Goal: Use online tool/utility: Utilize a website feature to perform a specific function

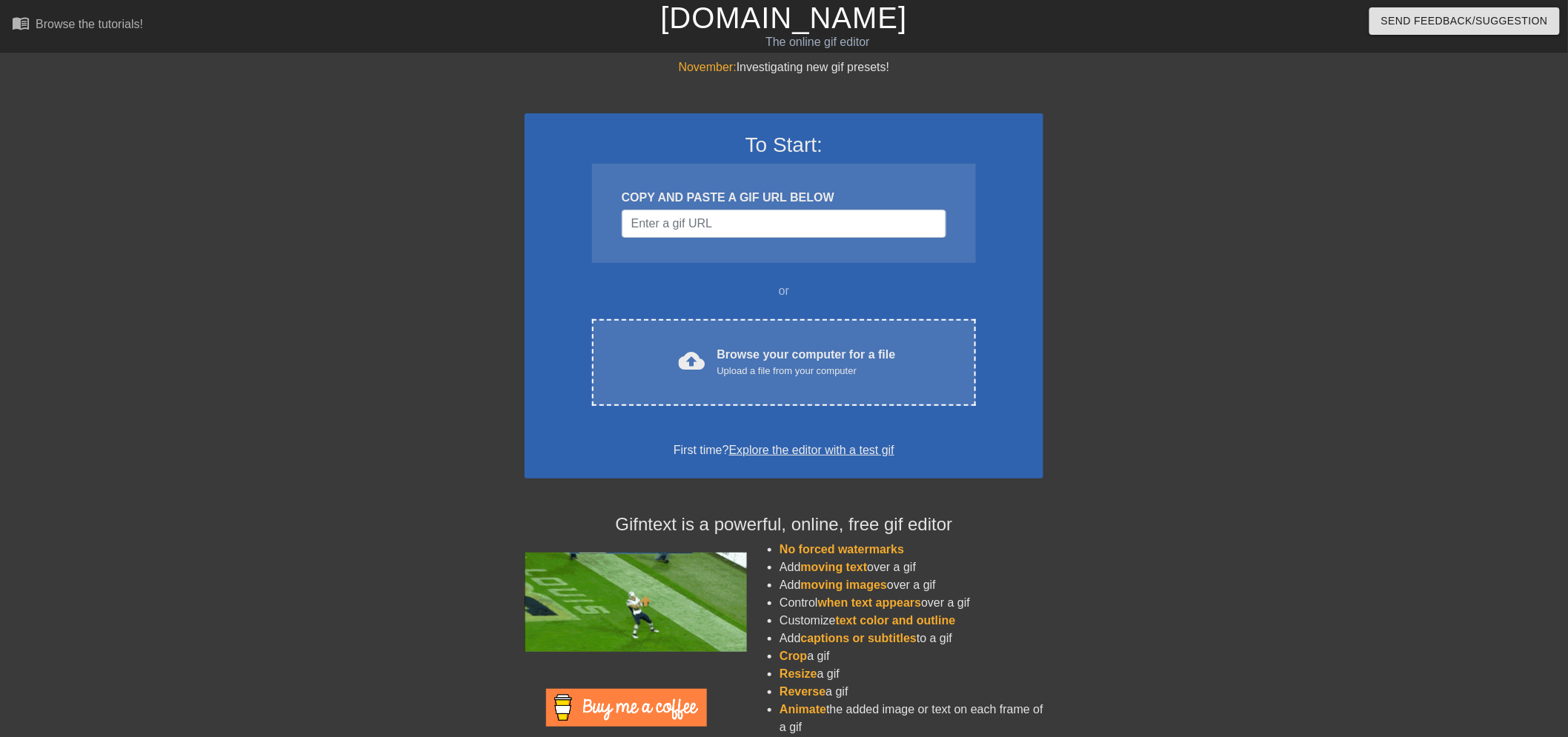
click at [773, 243] on div "COPY AND PASTE A GIF URL BELOW" at bounding box center [784, 213] width 384 height 99
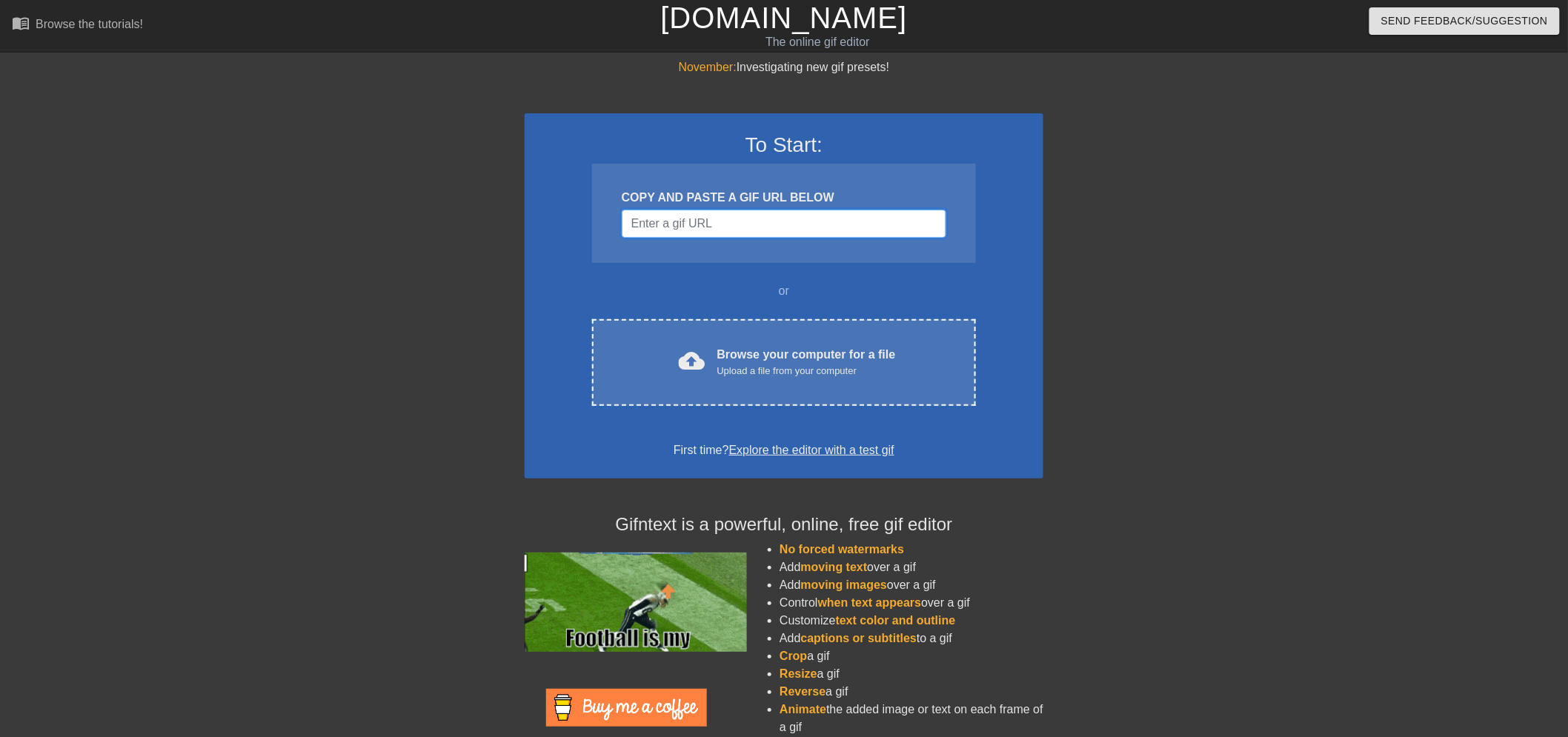
click at [772, 234] on input "Username" at bounding box center [784, 223] width 325 height 28
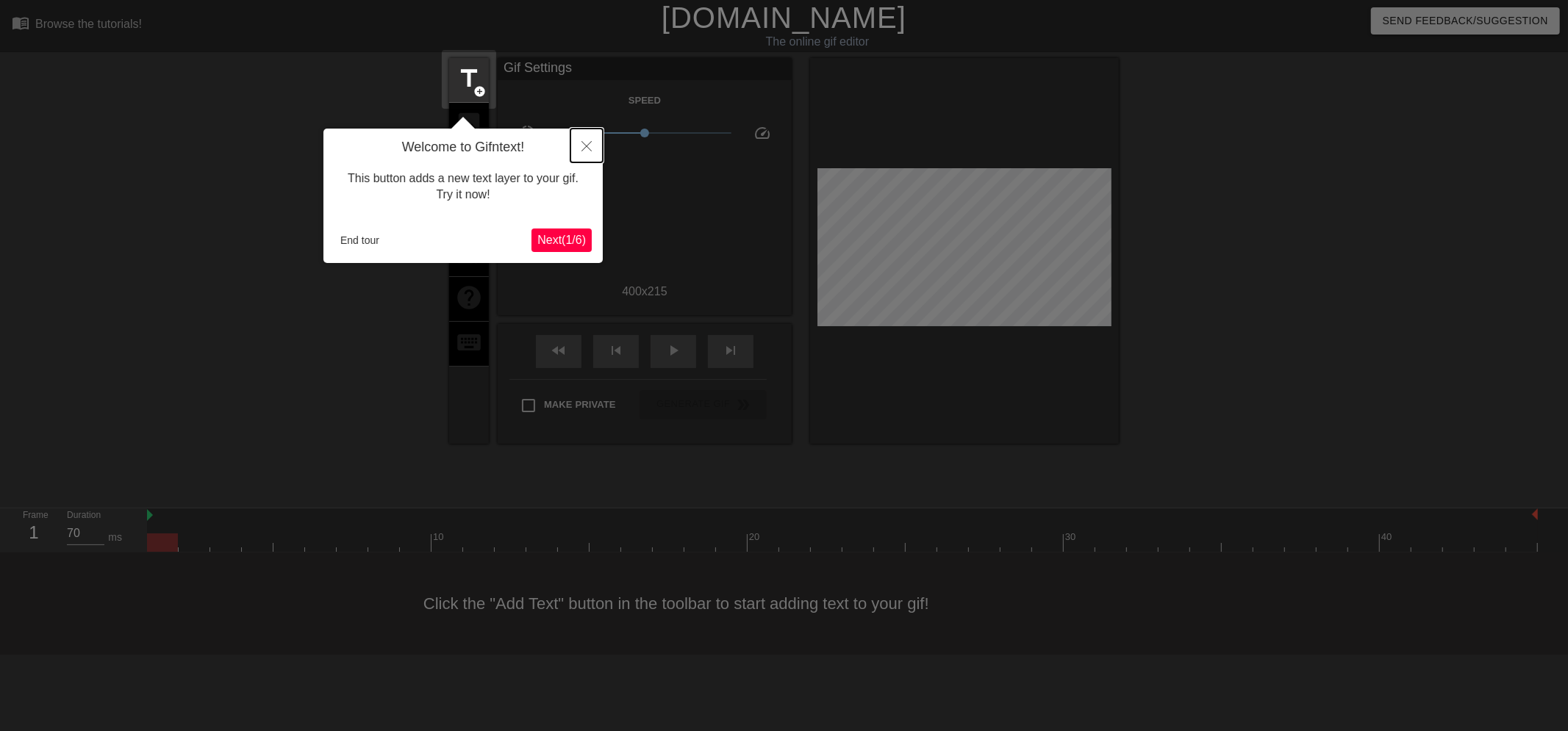
click at [584, 145] on icon "Close" at bounding box center [587, 146] width 11 height 11
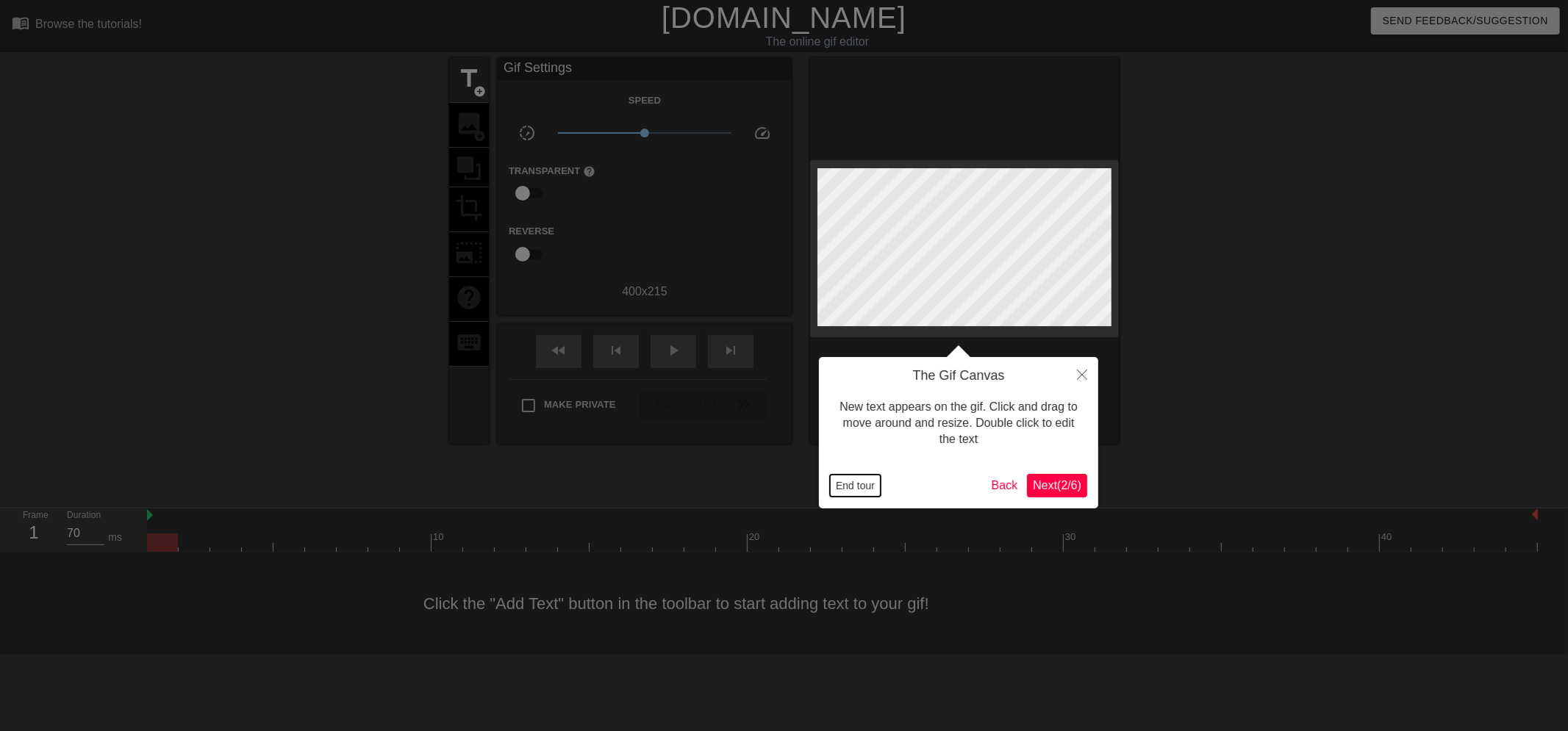
click at [842, 486] on button "End tour" at bounding box center [855, 485] width 51 height 22
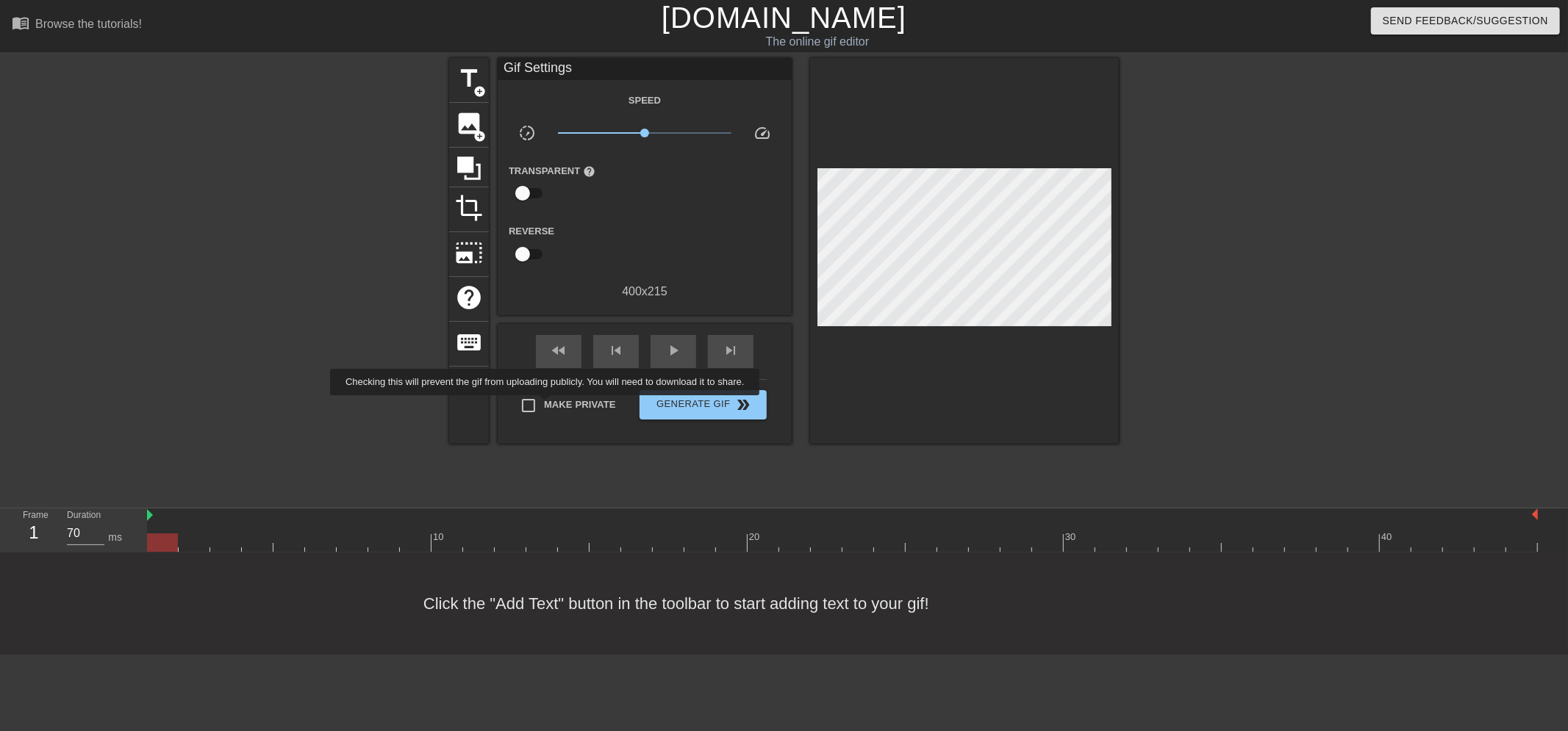
click at [544, 405] on input "Make Private" at bounding box center [528, 405] width 31 height 31
checkbox input "true"
drag, startPoint x: 1535, startPoint y: 516, endPoint x: 1515, endPoint y: 516, distance: 20.0
click at [1515, 516] on div at bounding box center [842, 516] width 1390 height 14
click at [667, 346] on span "play_arrow" at bounding box center [673, 350] width 18 height 18
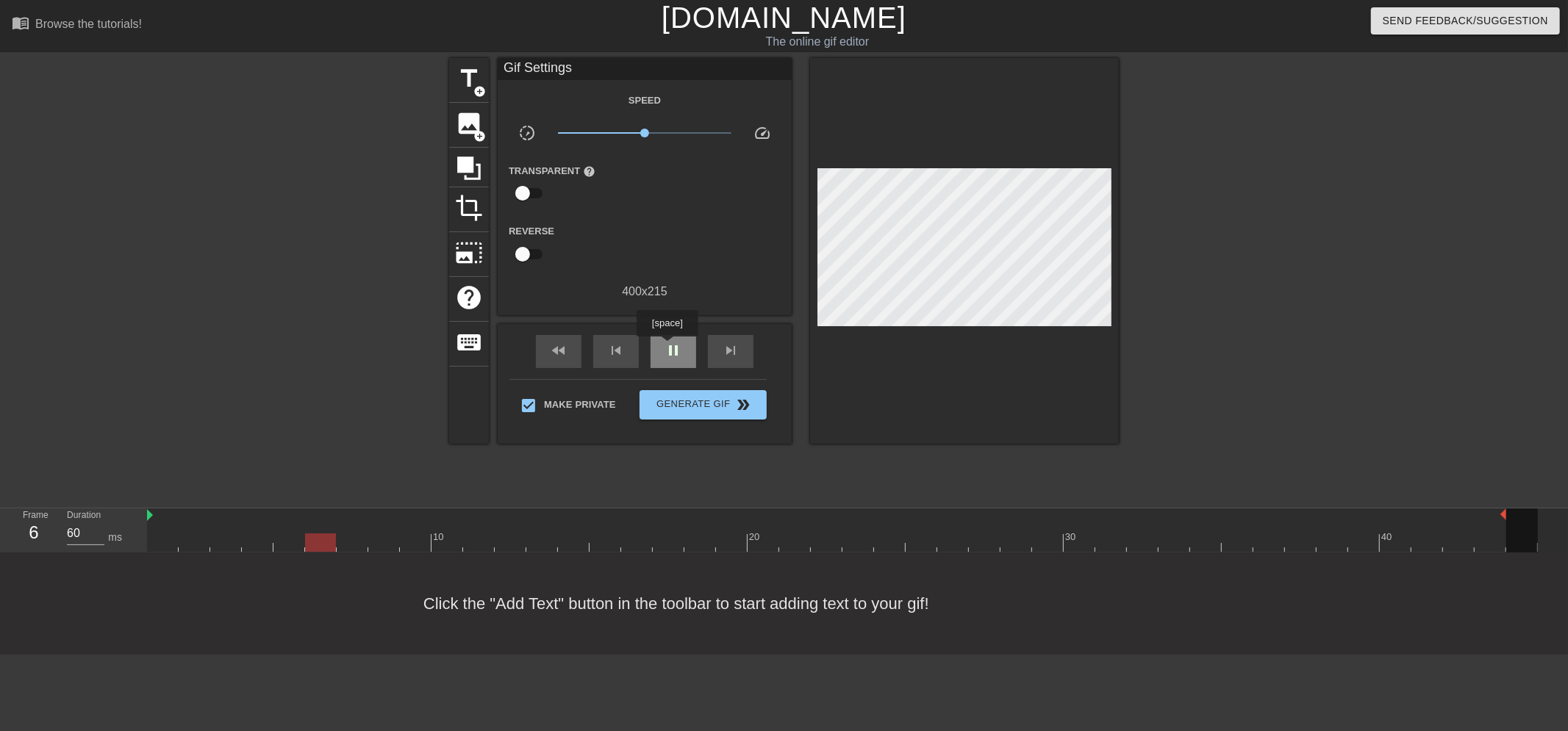
click at [667, 346] on span "pause" at bounding box center [673, 350] width 18 height 18
drag, startPoint x: 1502, startPoint y: 515, endPoint x: 1451, endPoint y: 518, distance: 51.1
click at [1451, 518] on div "10 20 30 40" at bounding box center [842, 530] width 1390 height 43
click at [663, 358] on div "play_arrow" at bounding box center [674, 351] width 46 height 33
click at [667, 356] on span "pause" at bounding box center [673, 350] width 18 height 18
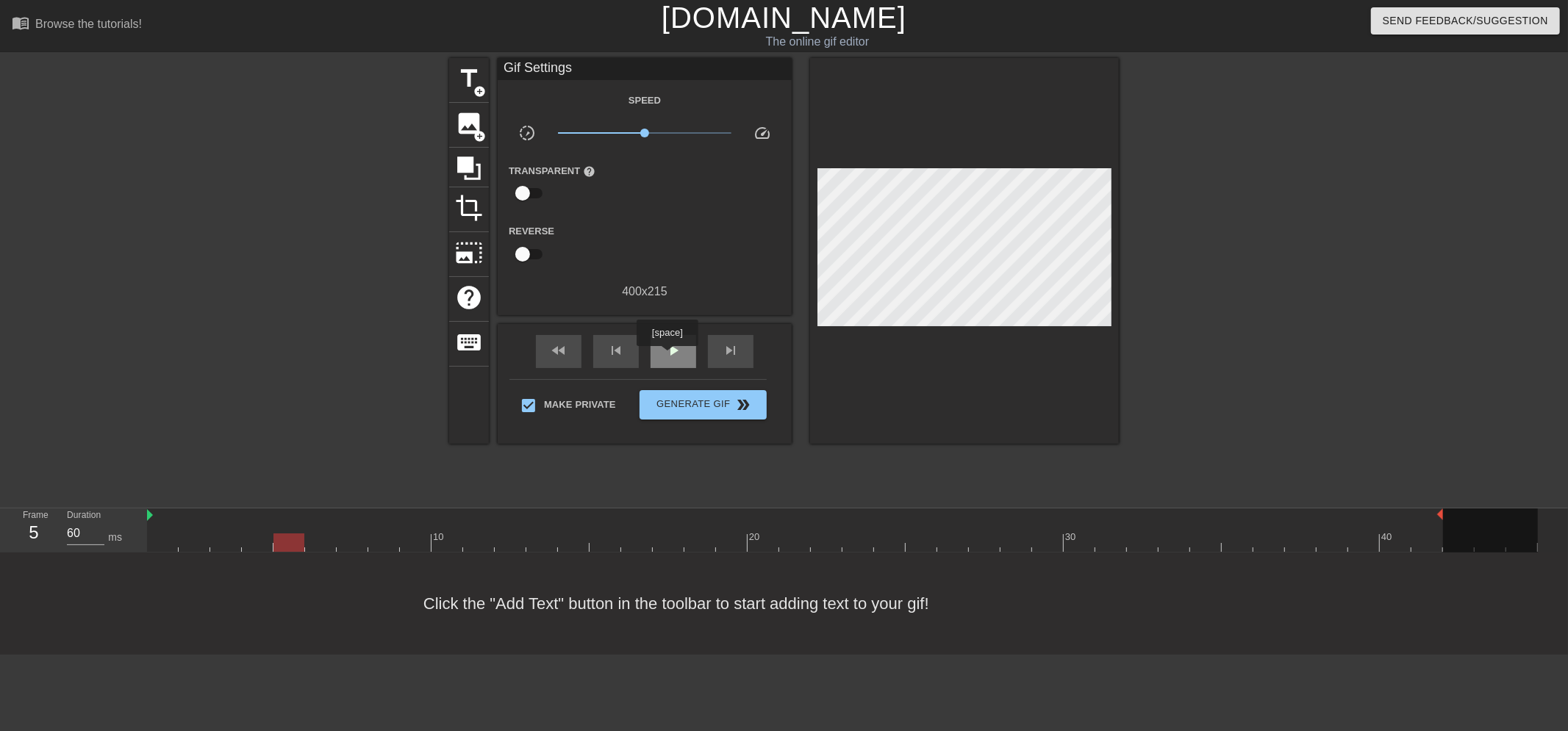
click at [667, 356] on span "play_arrow" at bounding box center [673, 350] width 18 height 18
click at [667, 356] on span "pause" at bounding box center [673, 350] width 18 height 18
drag, startPoint x: 1402, startPoint y: 541, endPoint x: 1436, endPoint y: 547, distance: 34.5
click at [1436, 547] on div at bounding box center [842, 542] width 1390 height 18
drag, startPoint x: 1439, startPoint y: 512, endPoint x: 1464, endPoint y: 515, distance: 25.2
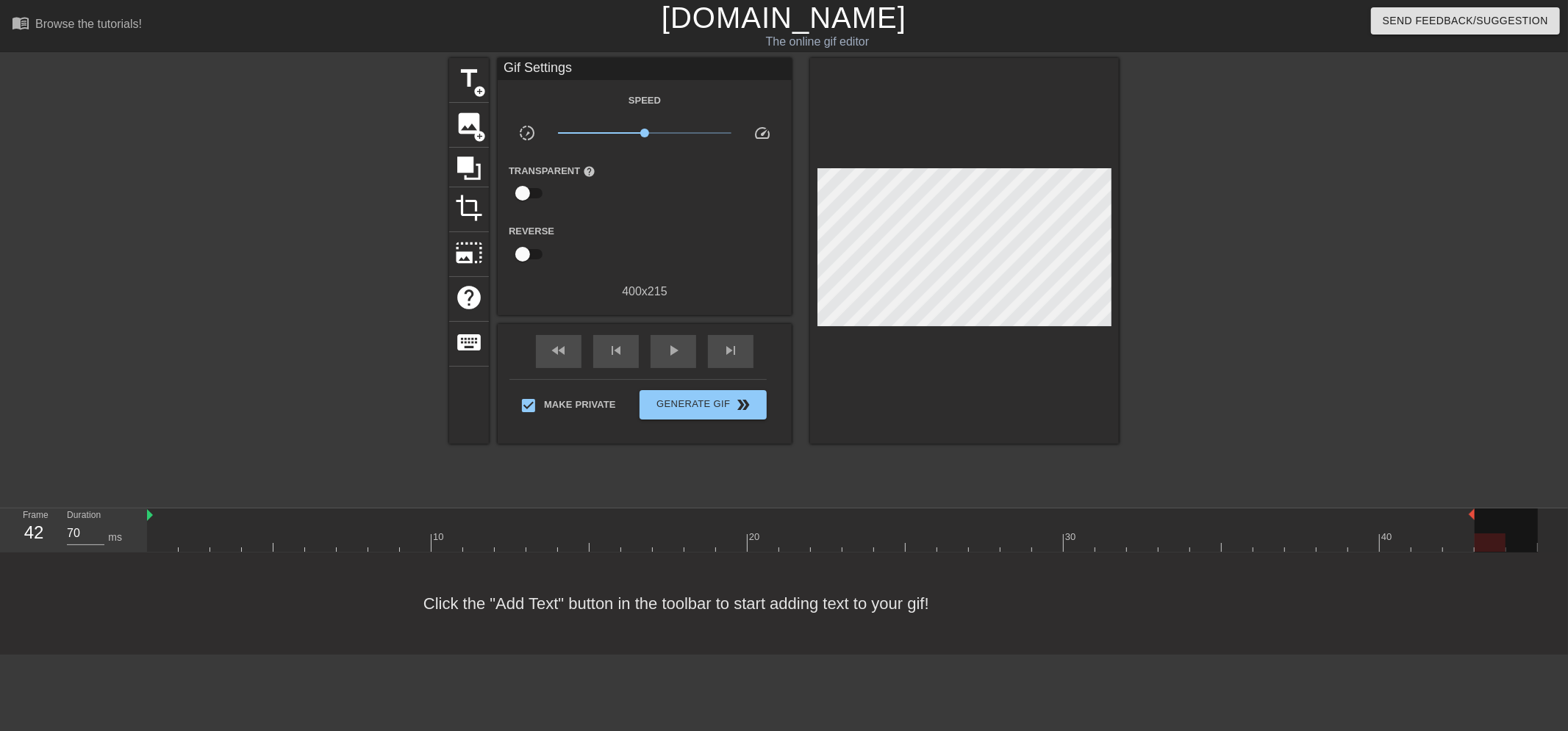
type input "60"
drag, startPoint x: 1430, startPoint y: 541, endPoint x: 1438, endPoint y: 541, distance: 8.0
click at [1438, 541] on div at bounding box center [1427, 542] width 31 height 18
drag, startPoint x: 1470, startPoint y: 512, endPoint x: 1451, endPoint y: 512, distance: 19.0
click at [1451, 512] on div "10 20 30 40" at bounding box center [842, 530] width 1390 height 43
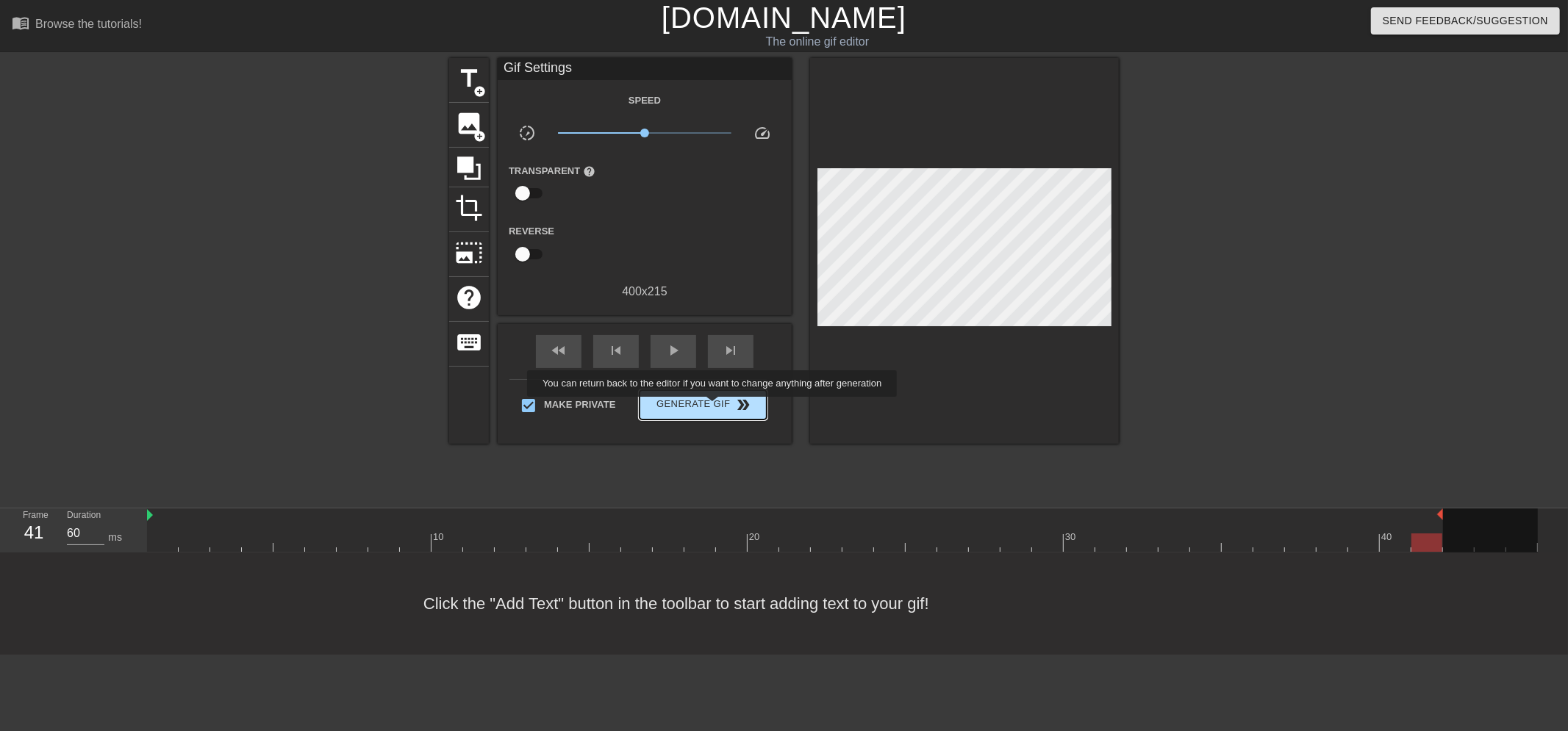
click at [714, 407] on span "Generate Gif double_arrow" at bounding box center [702, 404] width 115 height 18
